Goal: Navigation & Orientation: Find specific page/section

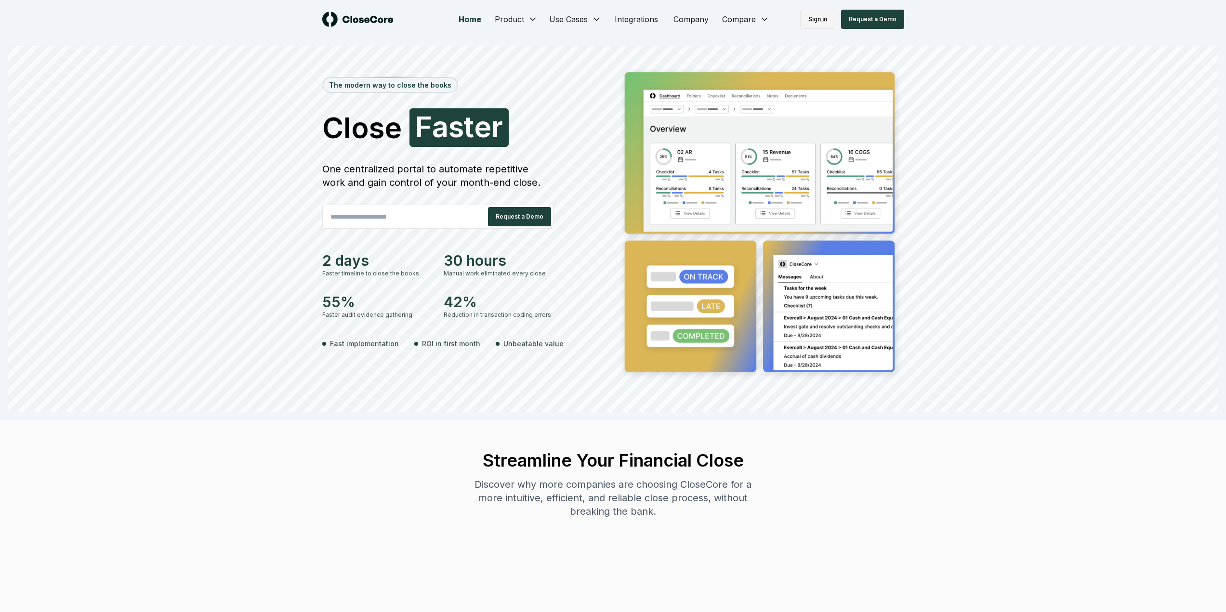
click at [822, 20] on link "Sign in" at bounding box center [817, 19] width 35 height 19
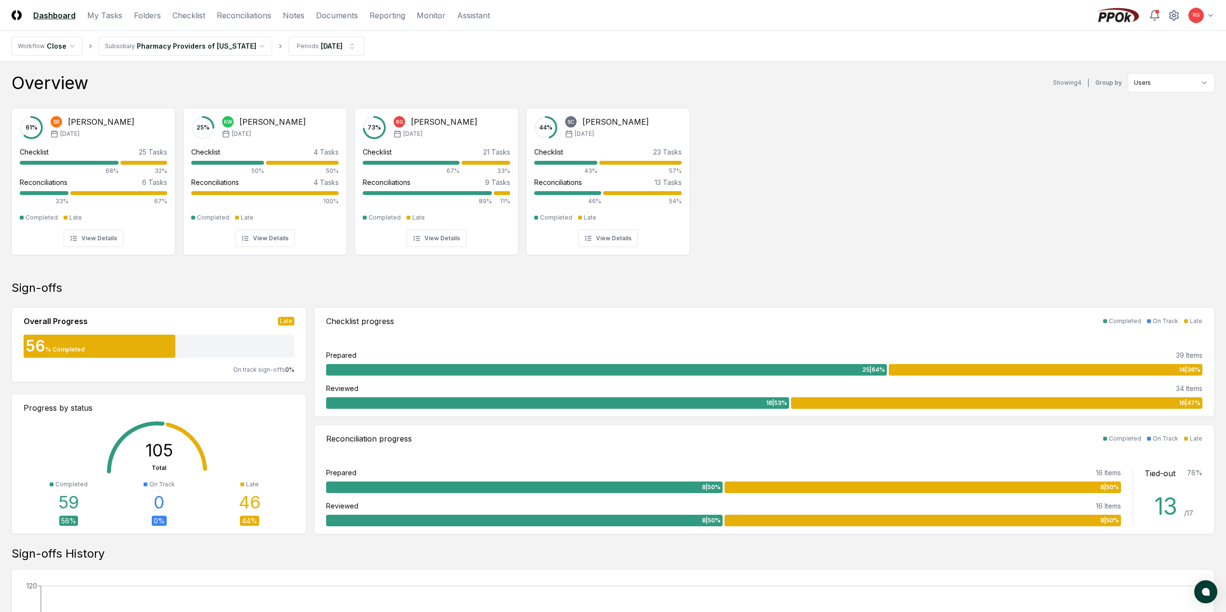
click at [130, 46] on html "CloseCore Dashboard My Tasks Folders Checklist Reconciliations Notes Documents …" at bounding box center [613, 559] width 1226 height 1118
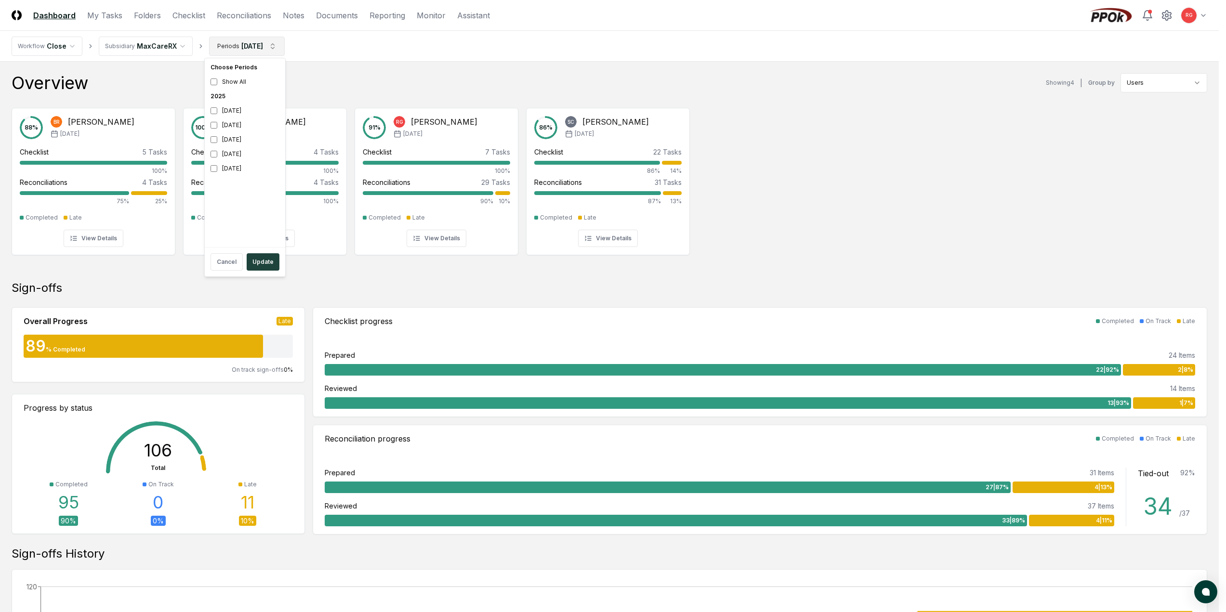
click at [234, 43] on html "CloseCore Dashboard My Tasks Folders Checklist Reconciliations Notes Documents …" at bounding box center [613, 559] width 1226 height 1118
click at [256, 256] on button "Update" at bounding box center [263, 261] width 33 height 17
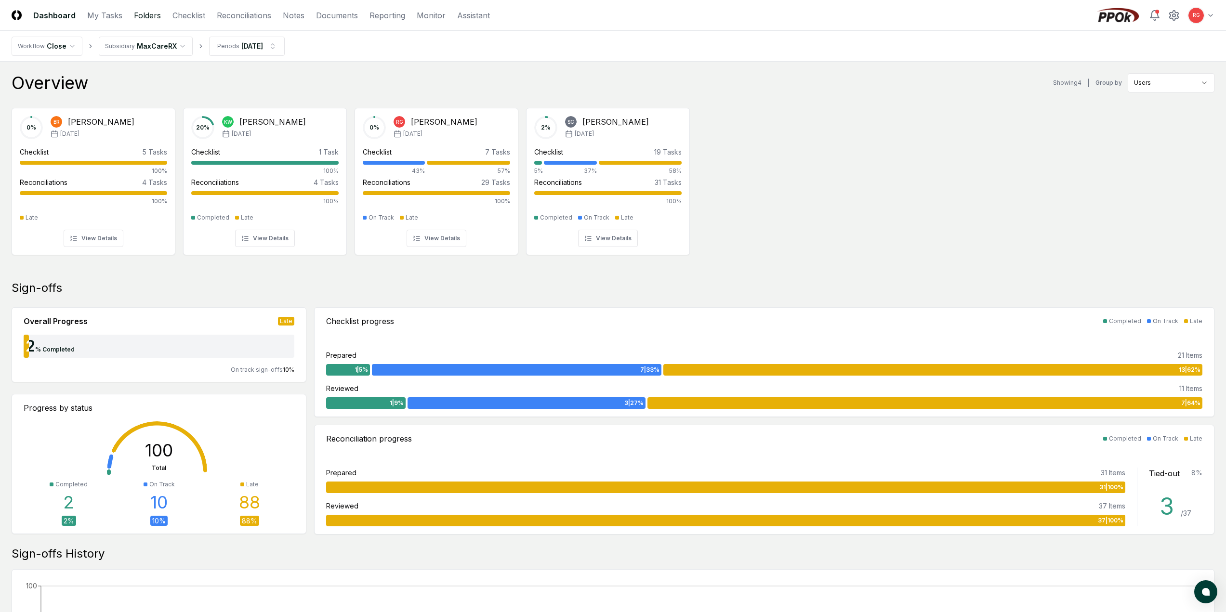
click at [145, 14] on link "Folders" at bounding box center [147, 16] width 27 height 12
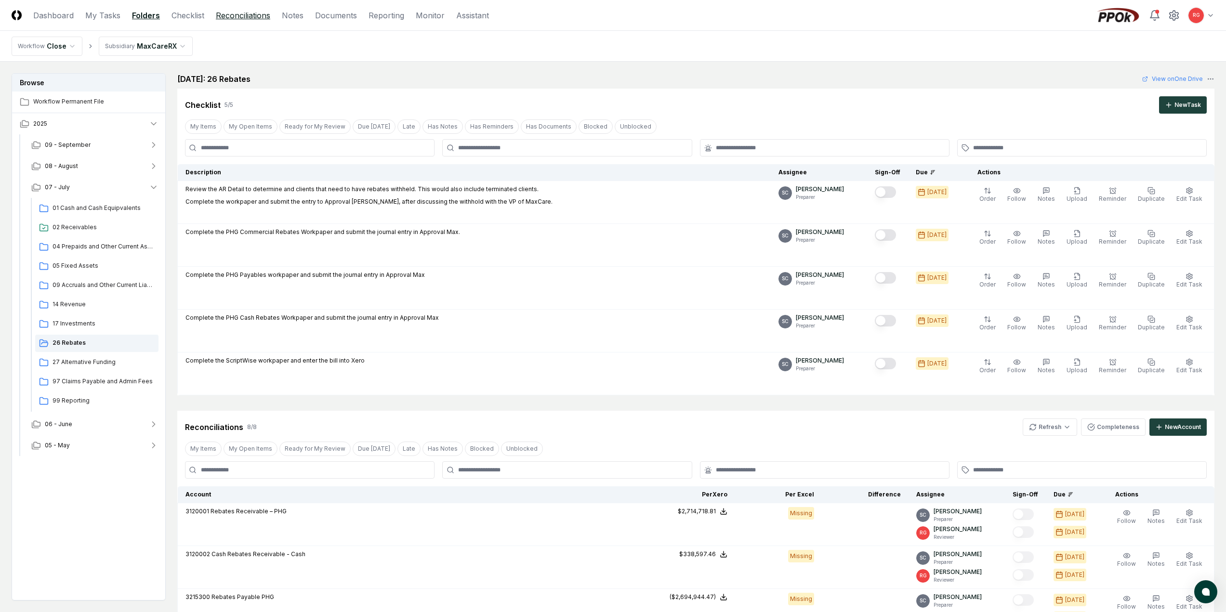
click at [235, 19] on link "Reconciliations" at bounding box center [243, 16] width 54 height 12
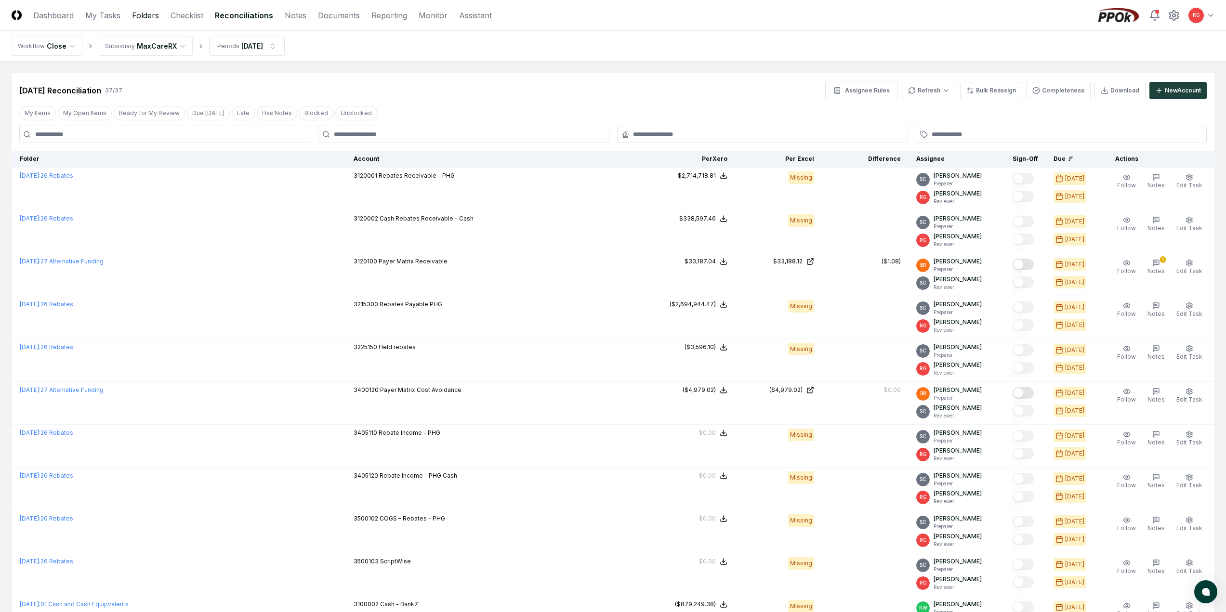
click at [154, 14] on link "Folders" at bounding box center [145, 16] width 27 height 12
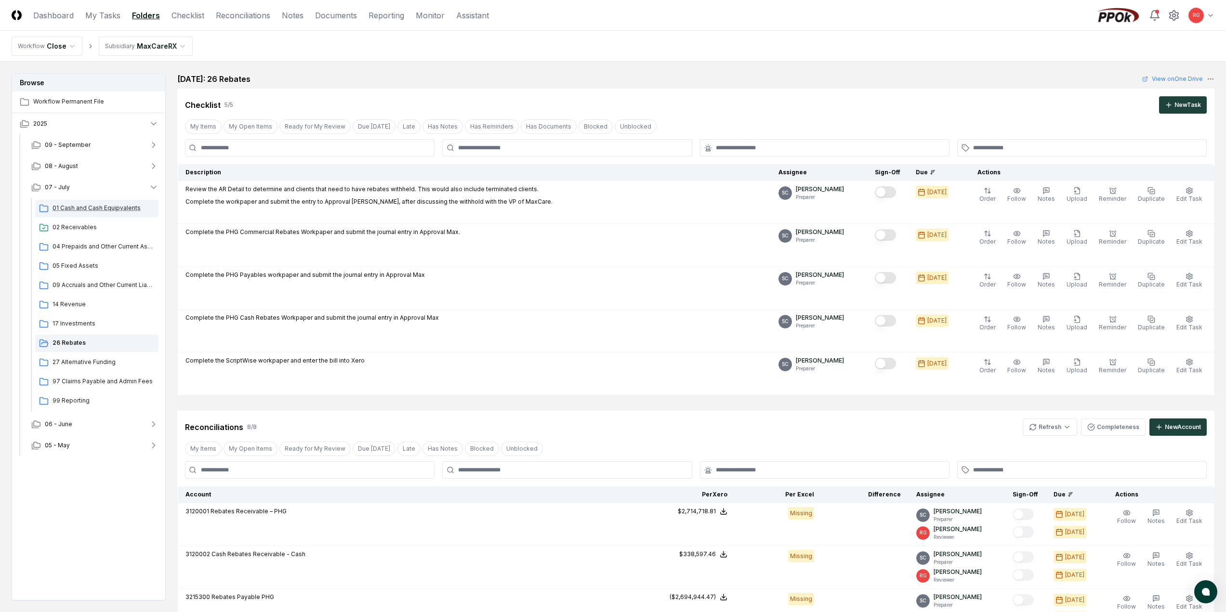
click at [60, 206] on span "01 Cash and Cash Equipvalents" at bounding box center [104, 208] width 102 height 9
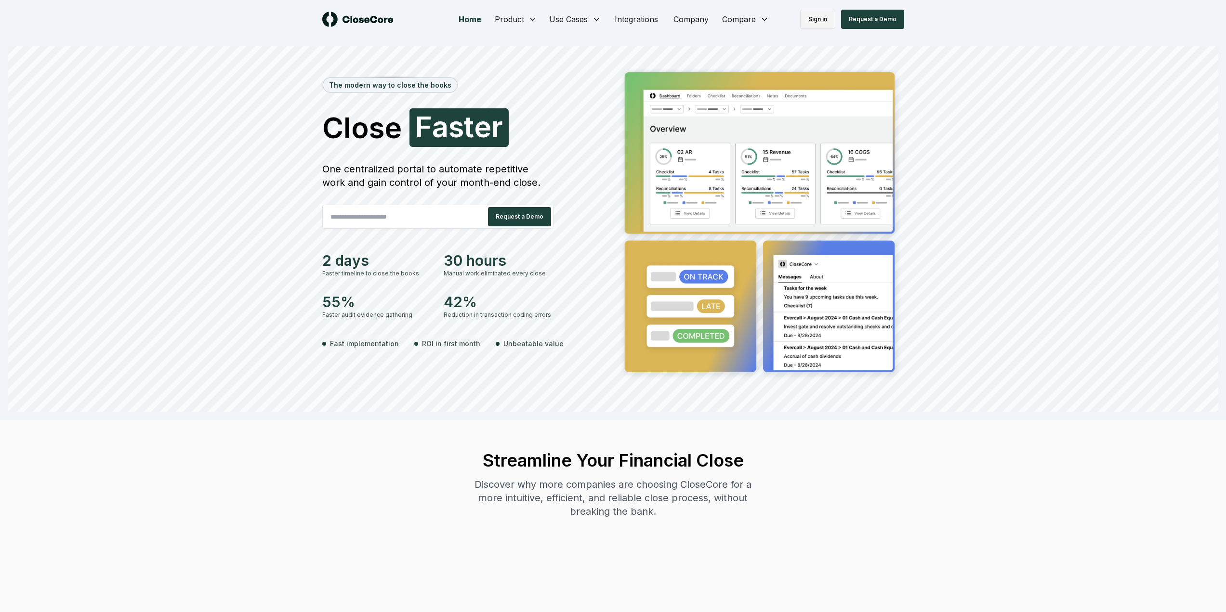
click at [812, 21] on link "Sign in" at bounding box center [817, 19] width 35 height 19
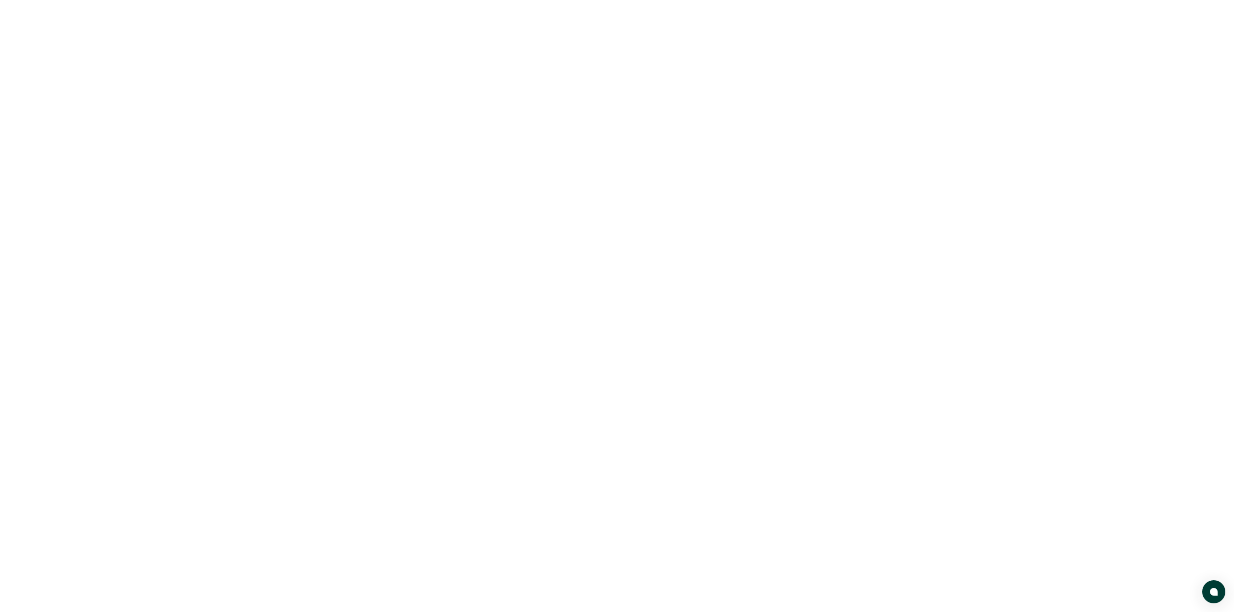
drag, startPoint x: 0, startPoint y: 0, endPoint x: 208, endPoint y: 70, distance: 219.6
click at [208, 70] on body at bounding box center [617, 306] width 1234 height 612
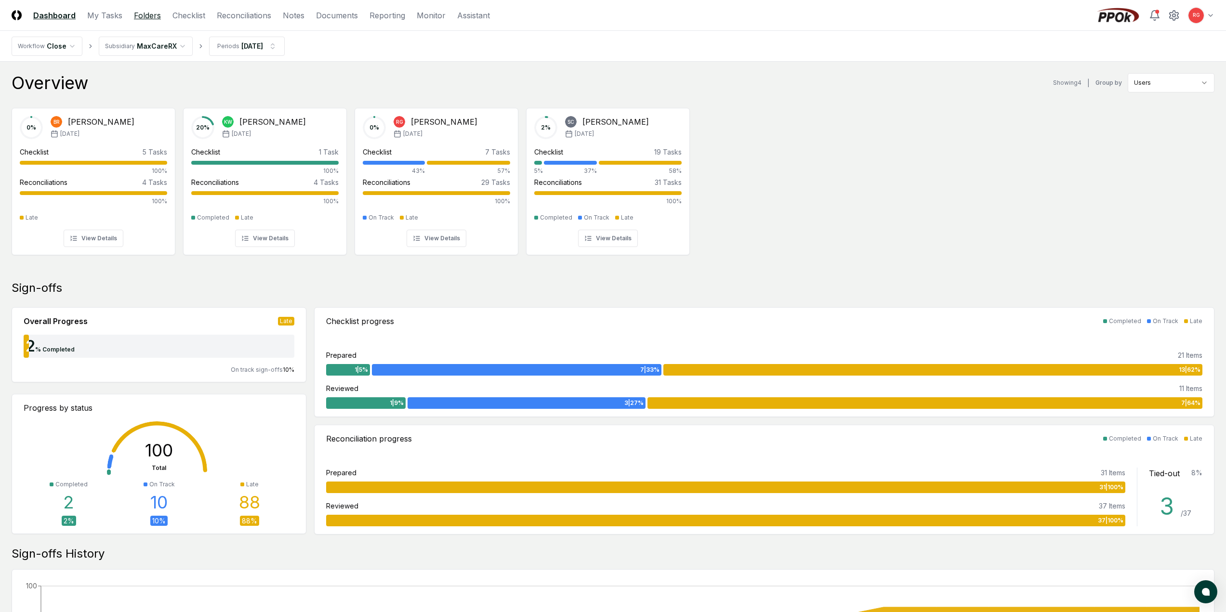
click at [148, 21] on link "Folders" at bounding box center [147, 16] width 27 height 12
